Goal: Information Seeking & Learning: Learn about a topic

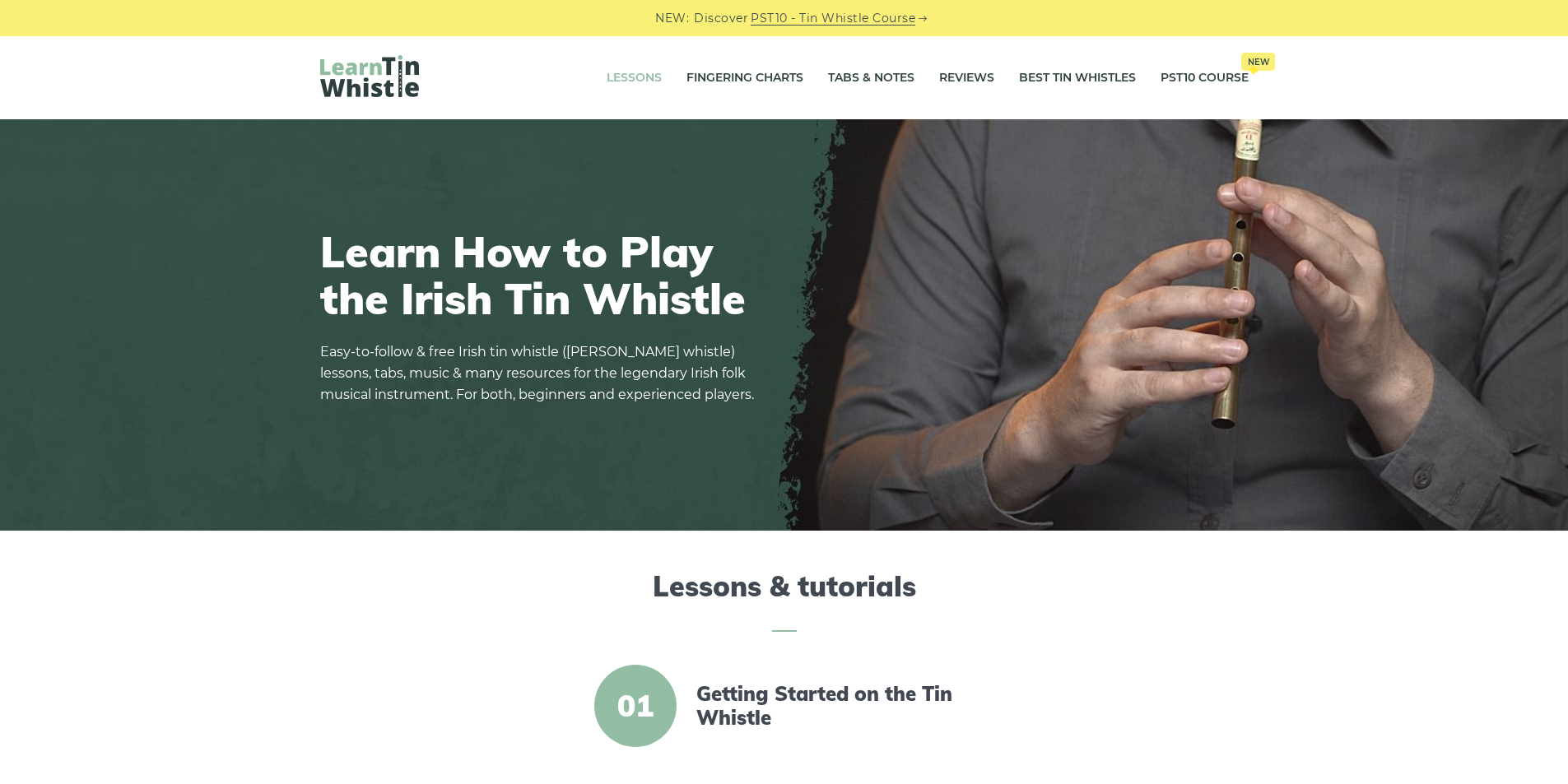
click at [624, 85] on link "Lessons" at bounding box center [634, 77] width 55 height 41
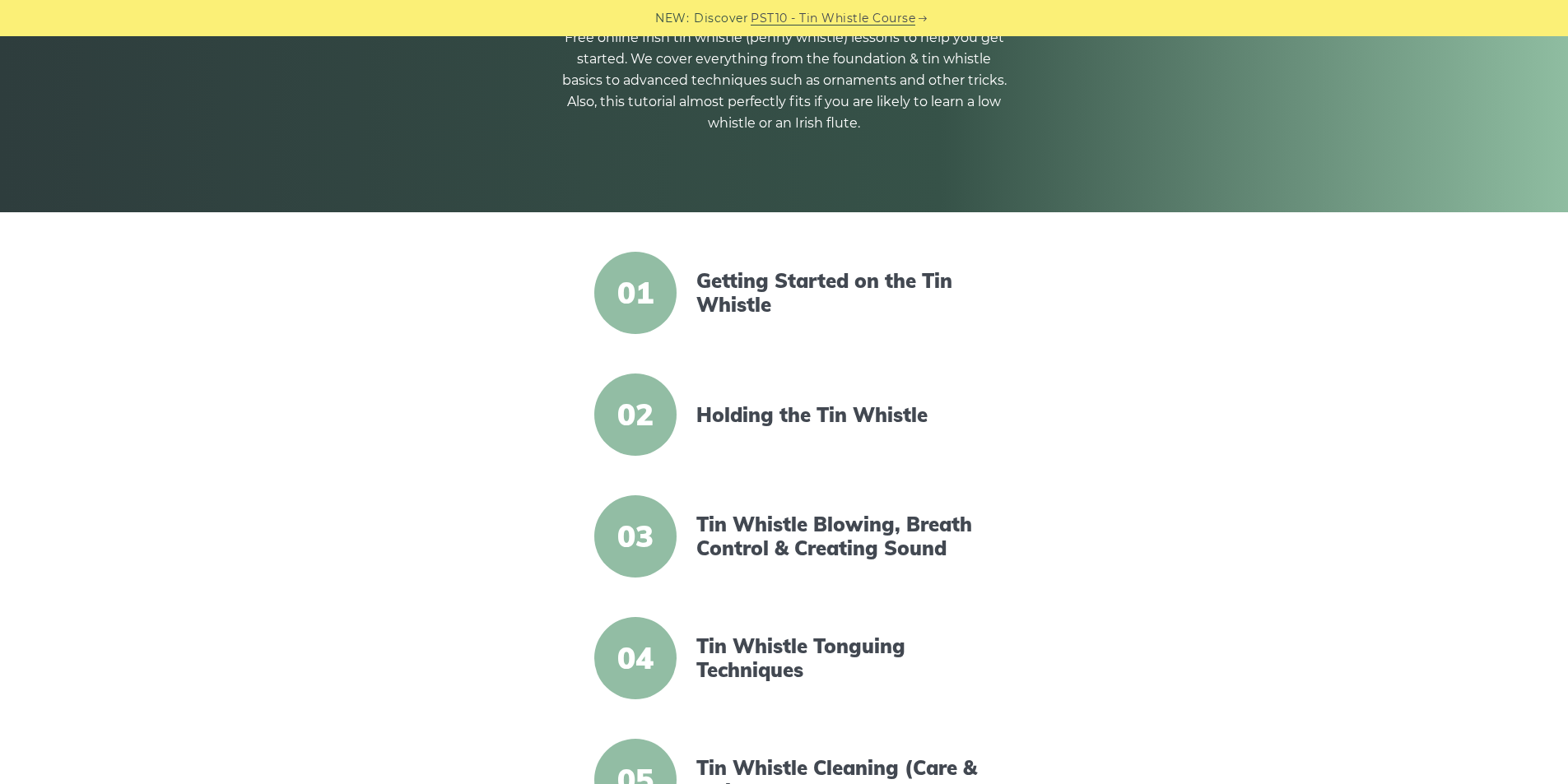
scroll to position [329, 0]
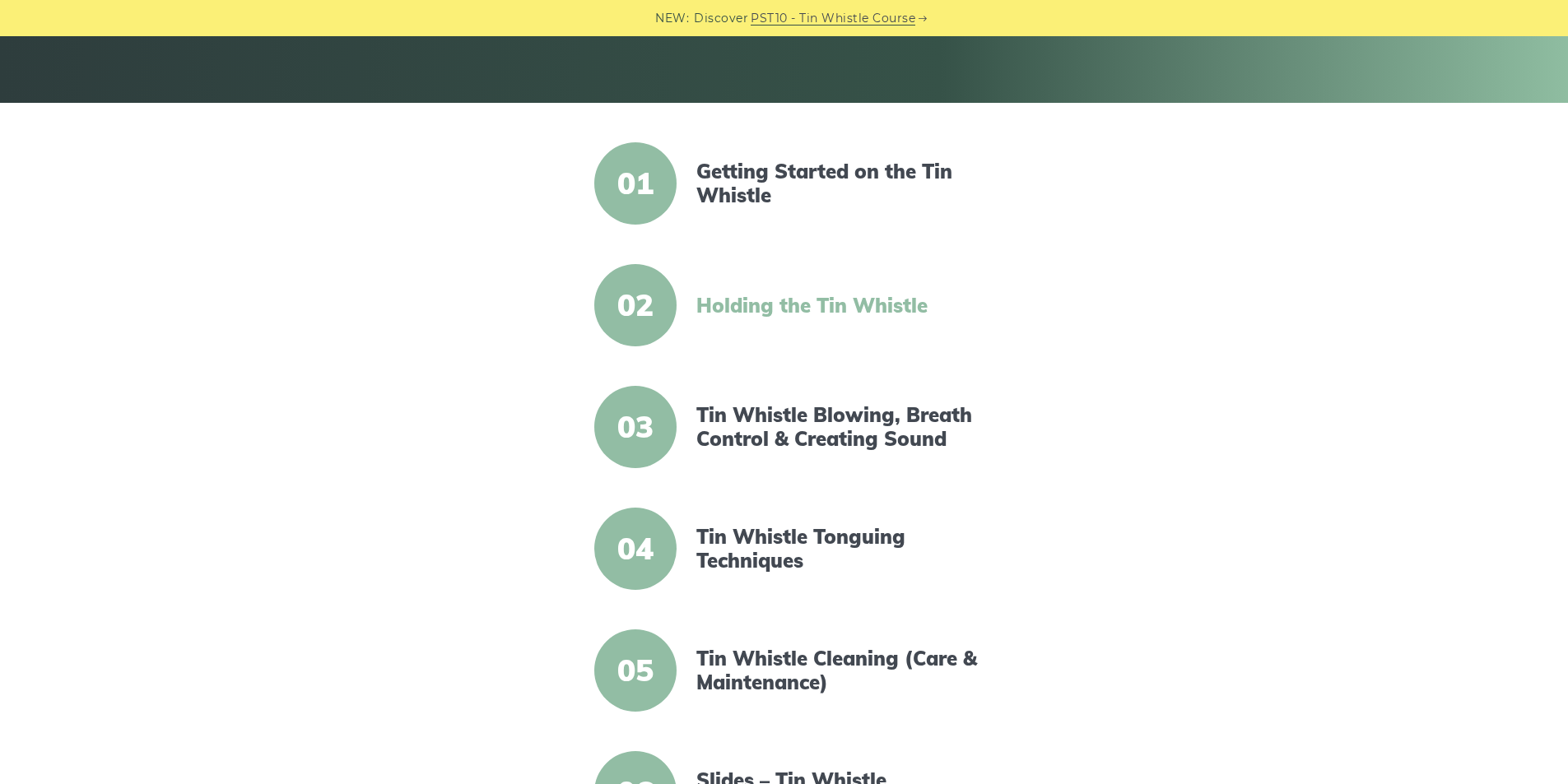
click at [796, 311] on link "Holding the Tin Whistle" at bounding box center [838, 305] width 284 height 24
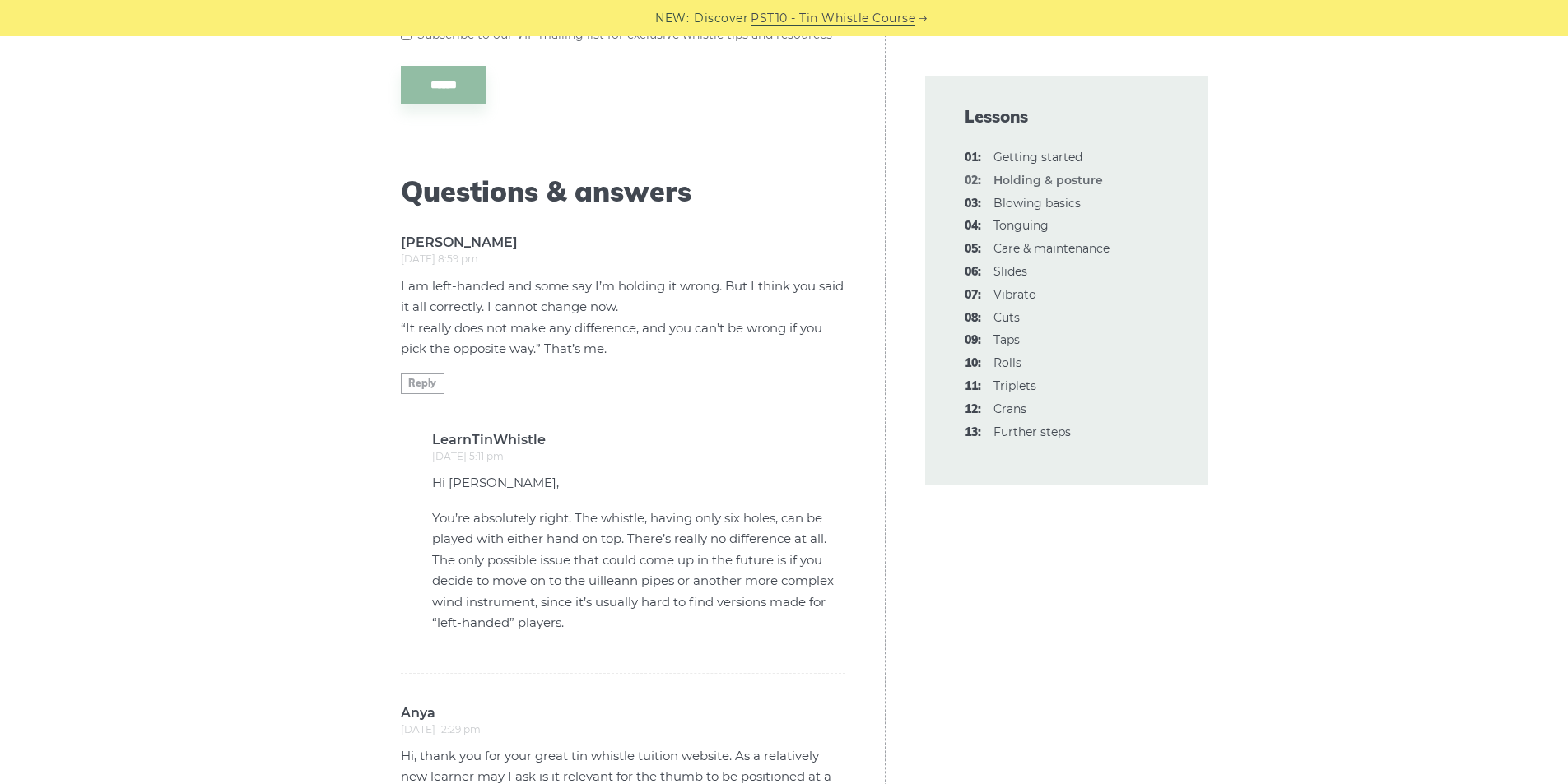
scroll to position [3401, 0]
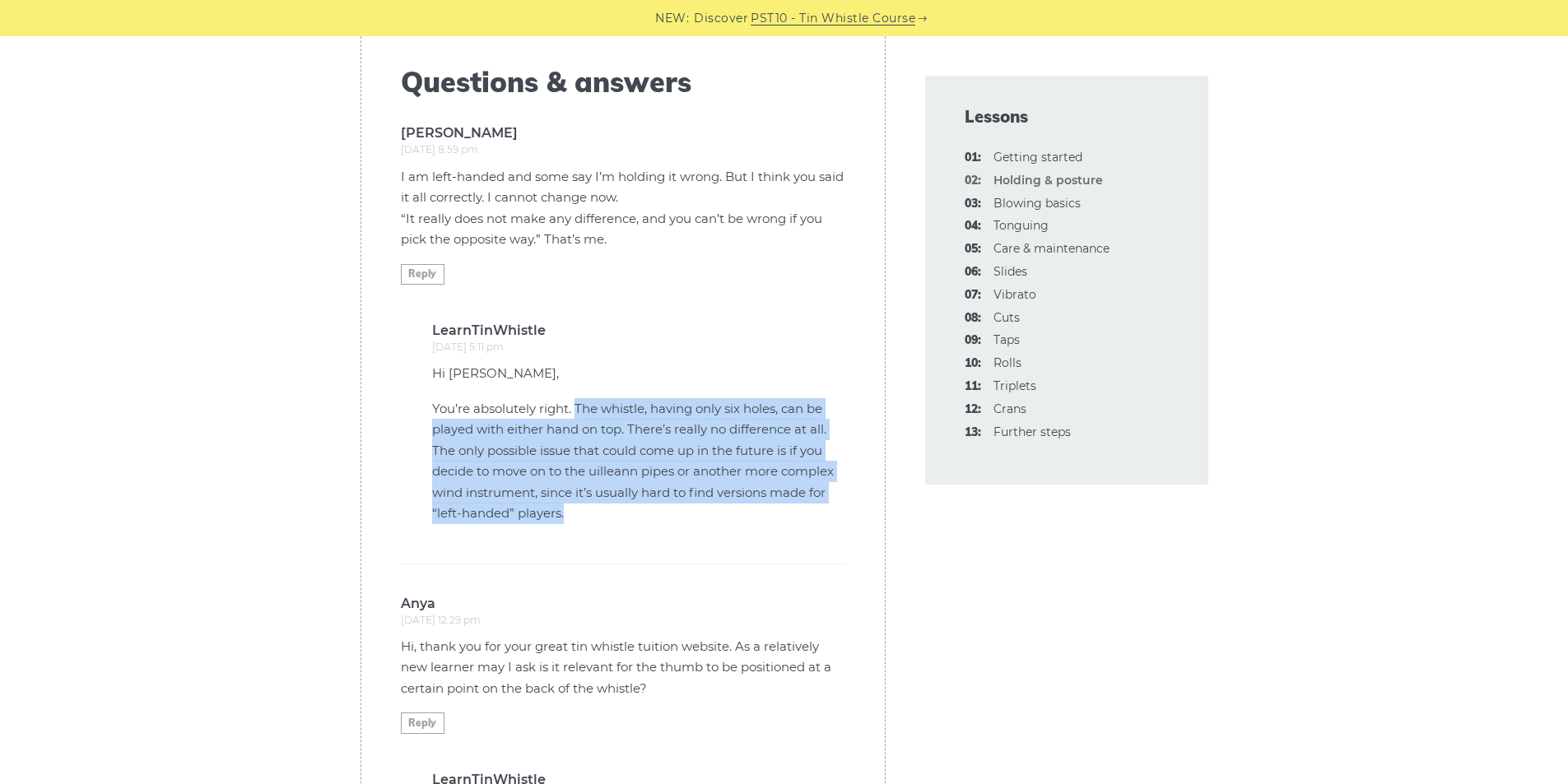
drag, startPoint x: 576, startPoint y: 407, endPoint x: 667, endPoint y: 511, distance: 138.2
click at [667, 511] on p "You’re absolutely right. The whistle, having only six holes, can be played with…" at bounding box center [638, 461] width 413 height 126
copy p "The whistle, having only six holes, can be played with either hand on top. Ther…"
